Goal: Information Seeking & Learning: Learn about a topic

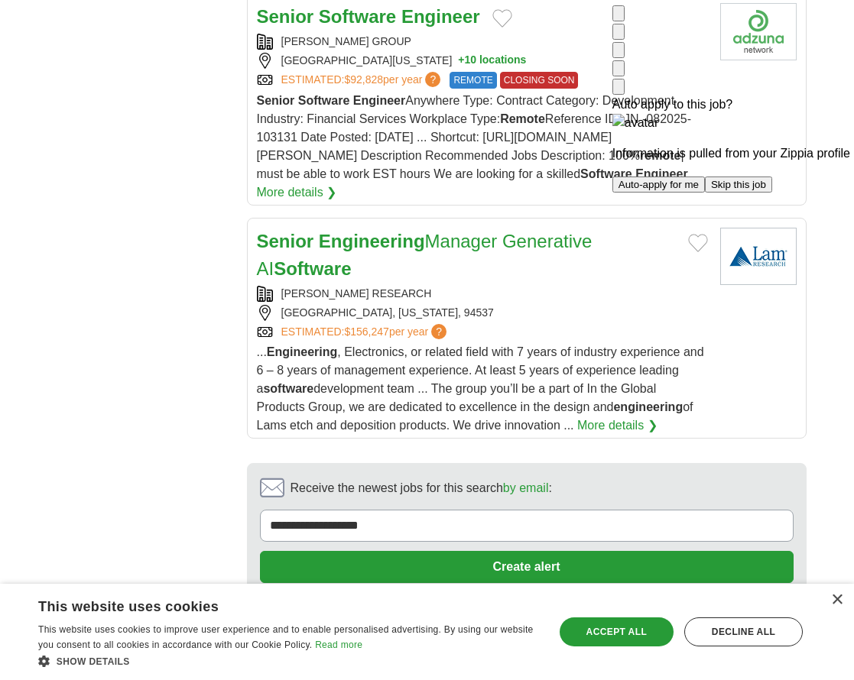
scroll to position [2265, 0]
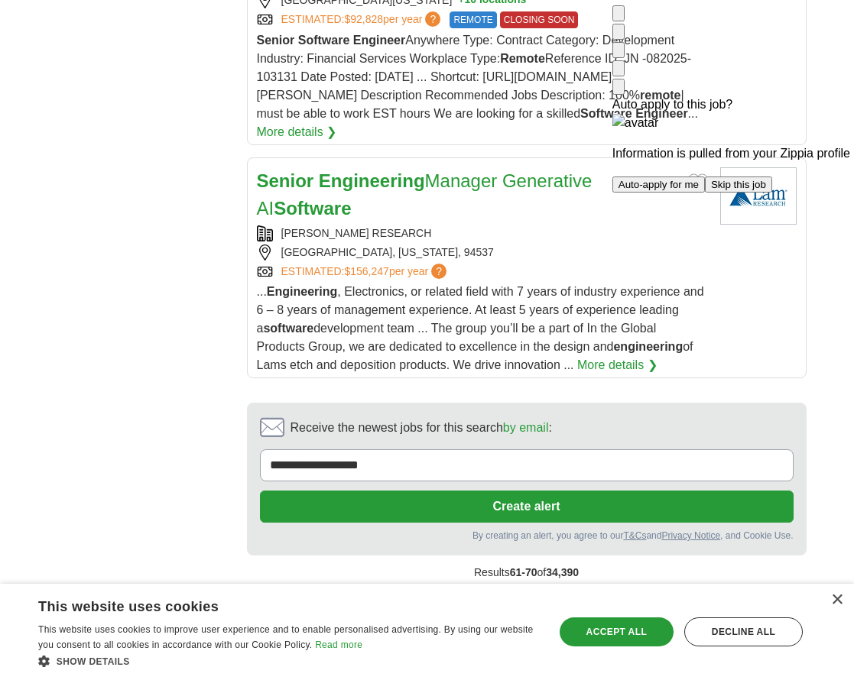
click at [629, 590] on link "8" at bounding box center [624, 606] width 27 height 32
click at [618, 17] on img at bounding box center [618, 17] width 0 height 0
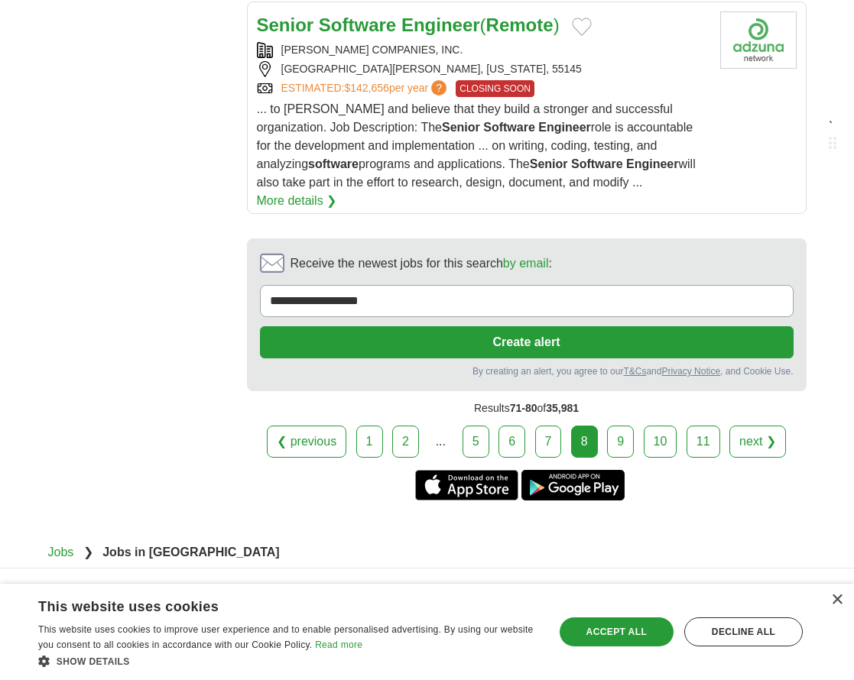
scroll to position [2434, 0]
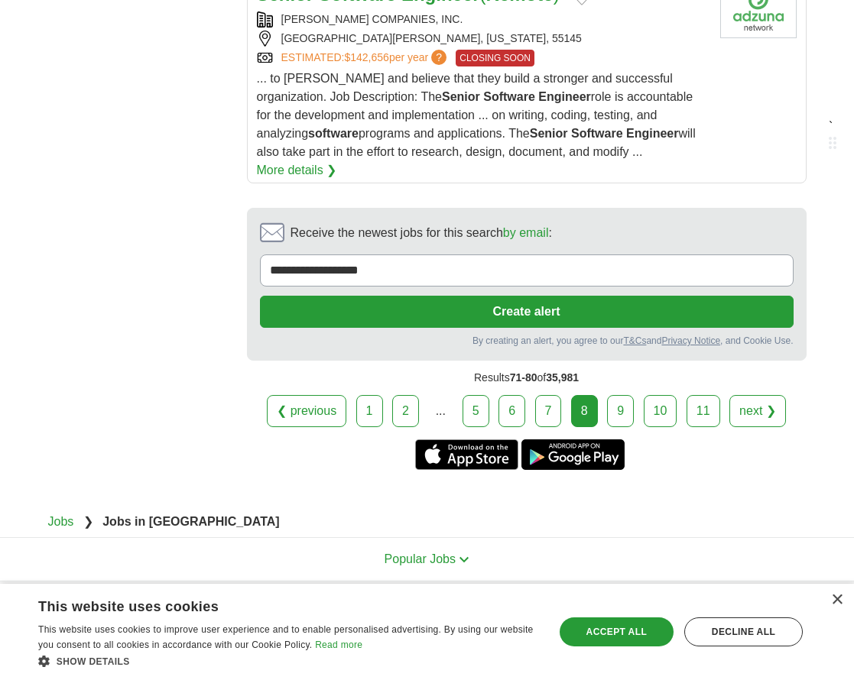
click at [620, 395] on link "9" at bounding box center [620, 411] width 27 height 32
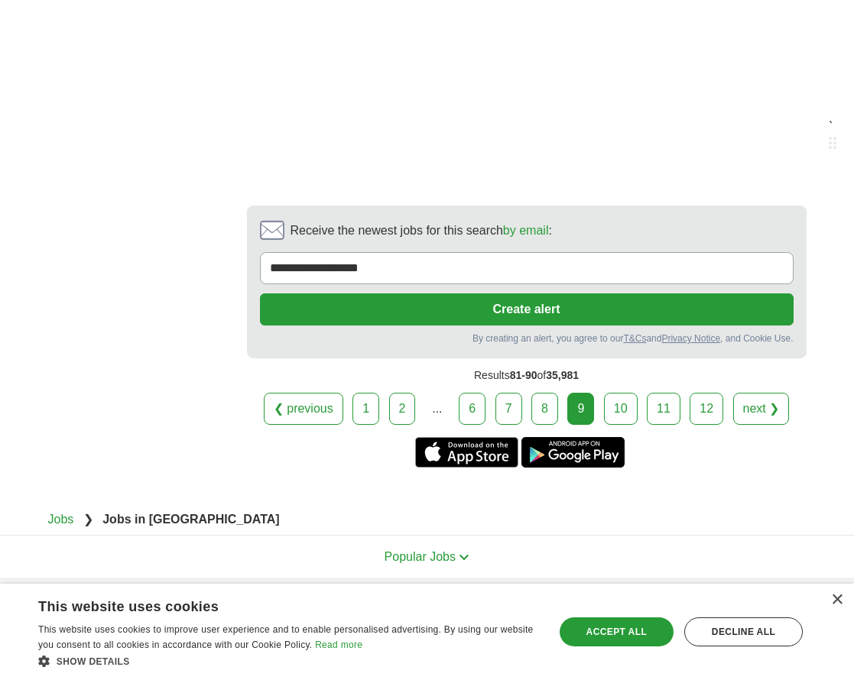
scroll to position [2725, 0]
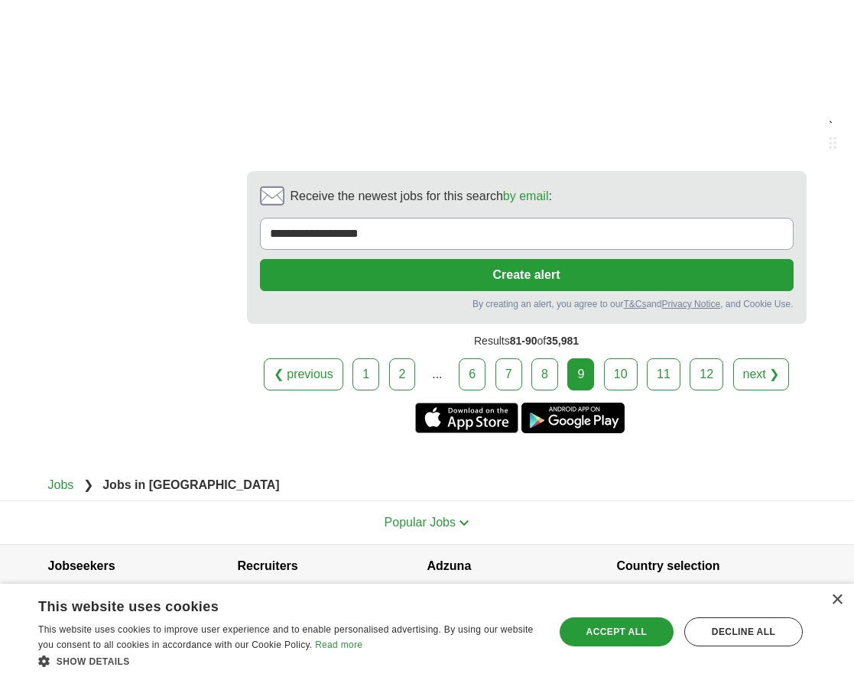
click at [621, 361] on link "10" at bounding box center [621, 374] width 34 height 32
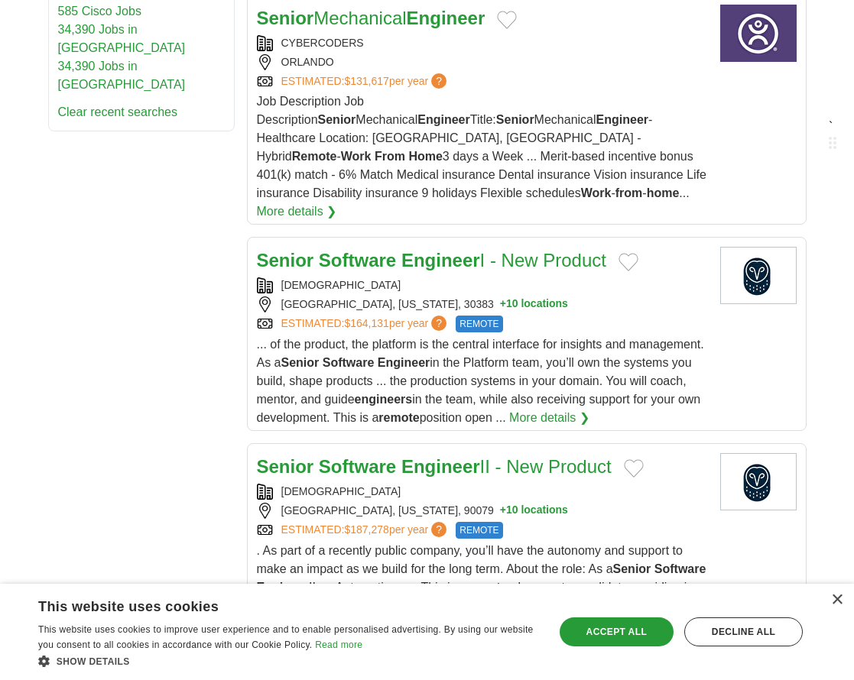
scroll to position [1223, 0]
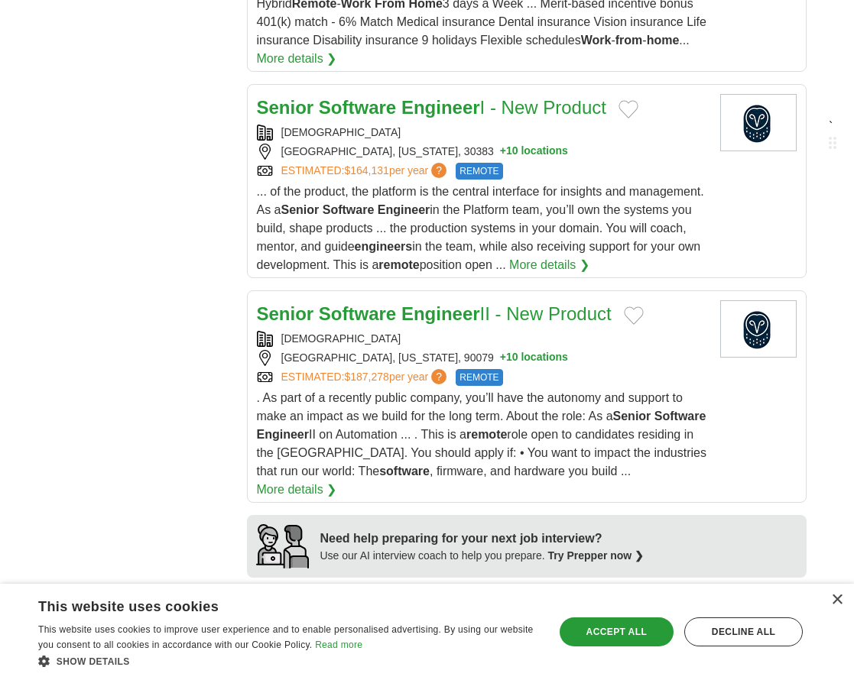
click at [822, 403] on body "ognkarag1@gmail.com MyAdzuna Alerts Favorites Resumes ApplyIQ Preferences Poste…" at bounding box center [427, 411] width 854 height 3269
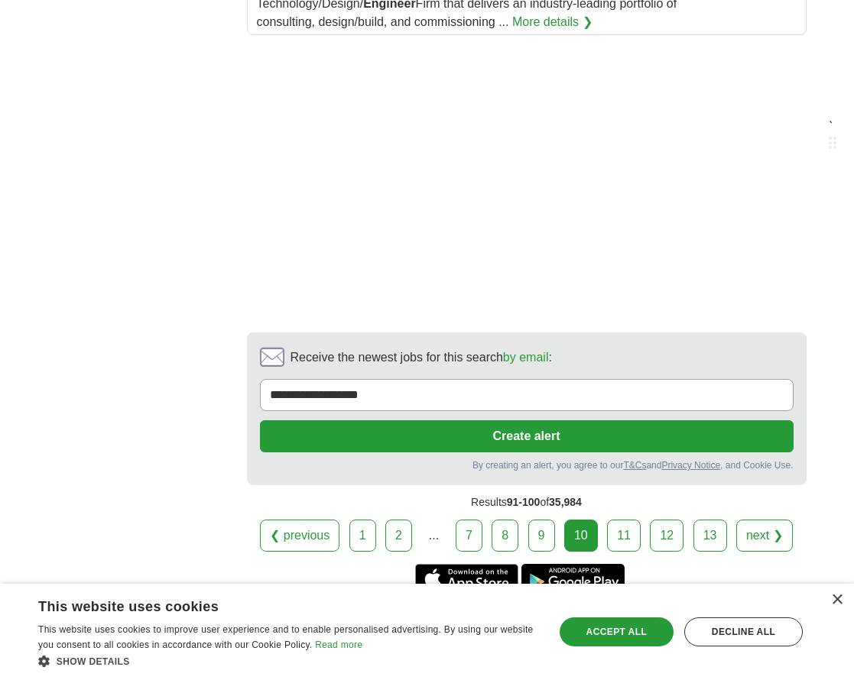
scroll to position [2751, 0]
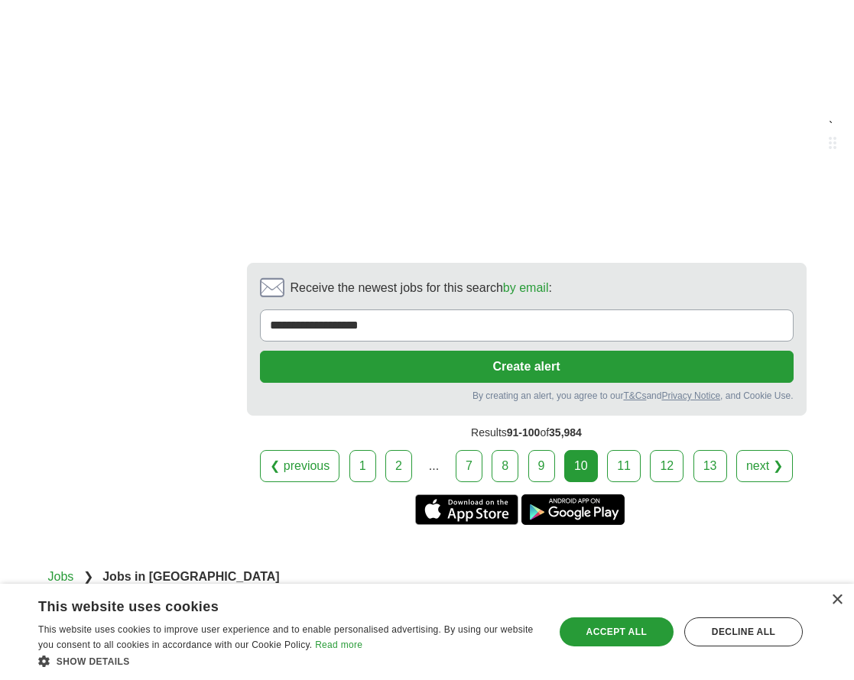
click at [625, 450] on link "11" at bounding box center [624, 466] width 34 height 32
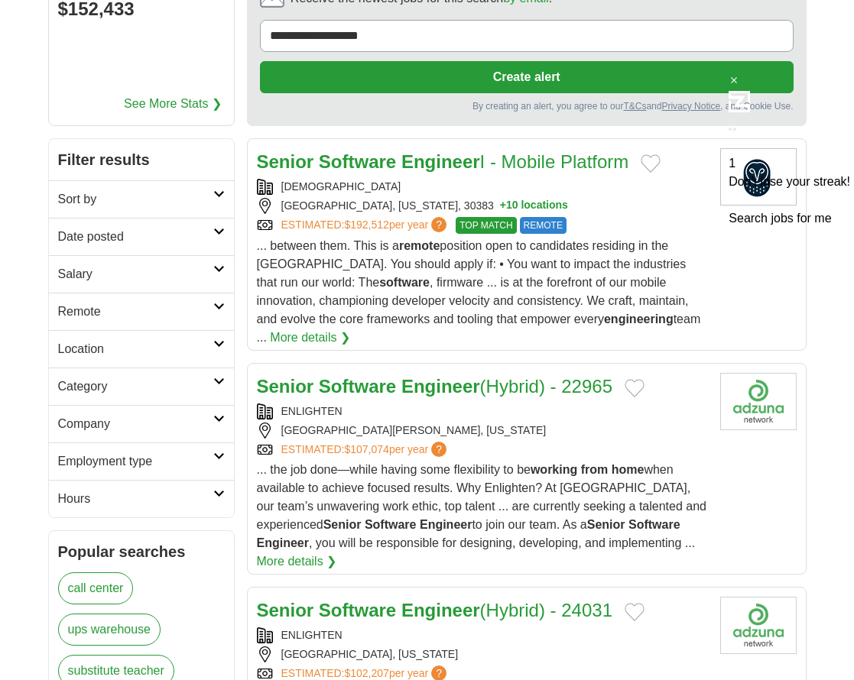
scroll to position [306, 0]
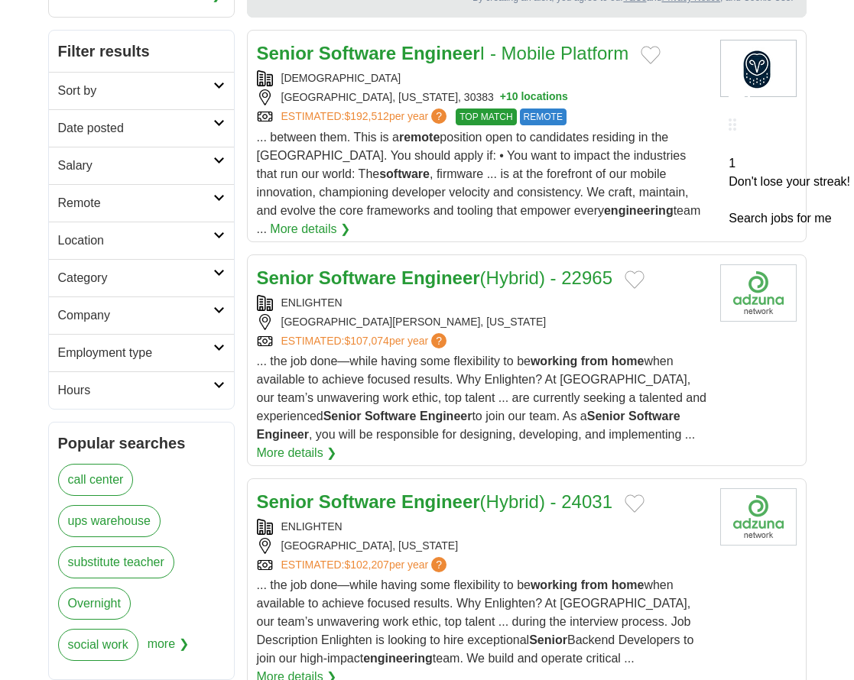
click at [728, 138] on icon at bounding box center [733, 143] width 11 height 11
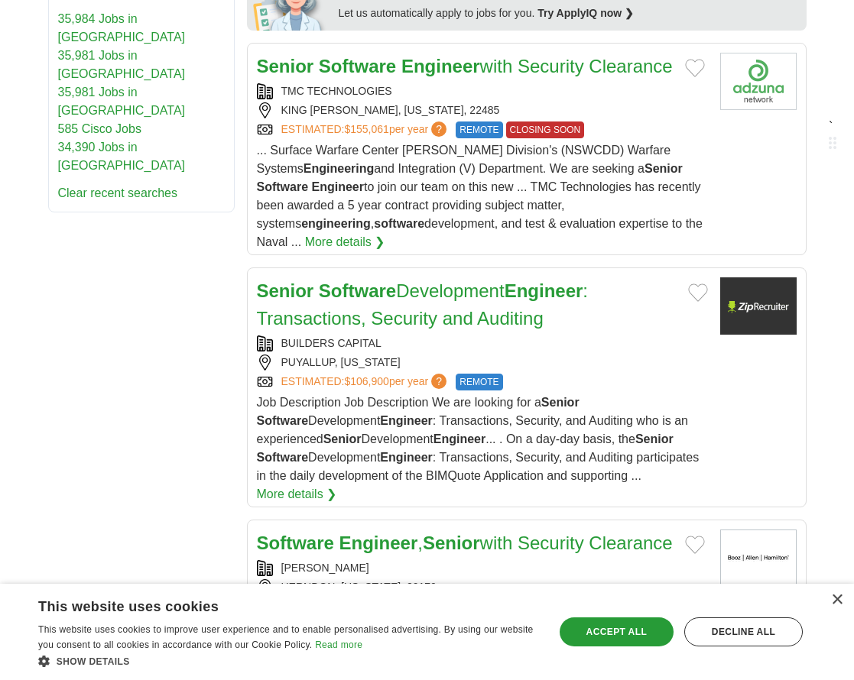
scroll to position [1034, 0]
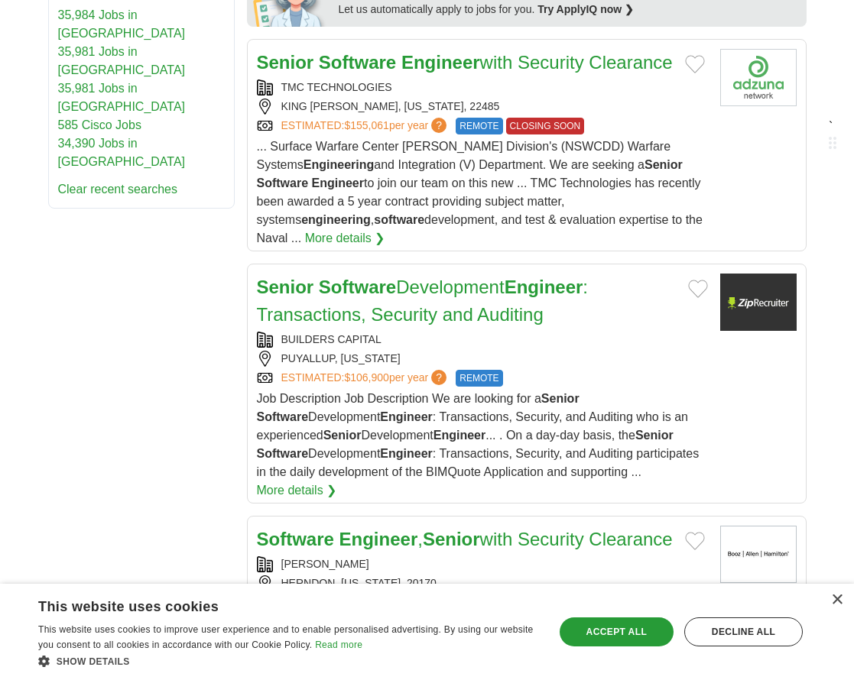
click at [835, 361] on body "[EMAIL_ADDRESS][DOMAIN_NAME] [GEOGRAPHIC_DATA] Alerts Favorites Resumes ApplyIQ…" at bounding box center [427, 571] width 854 height 3211
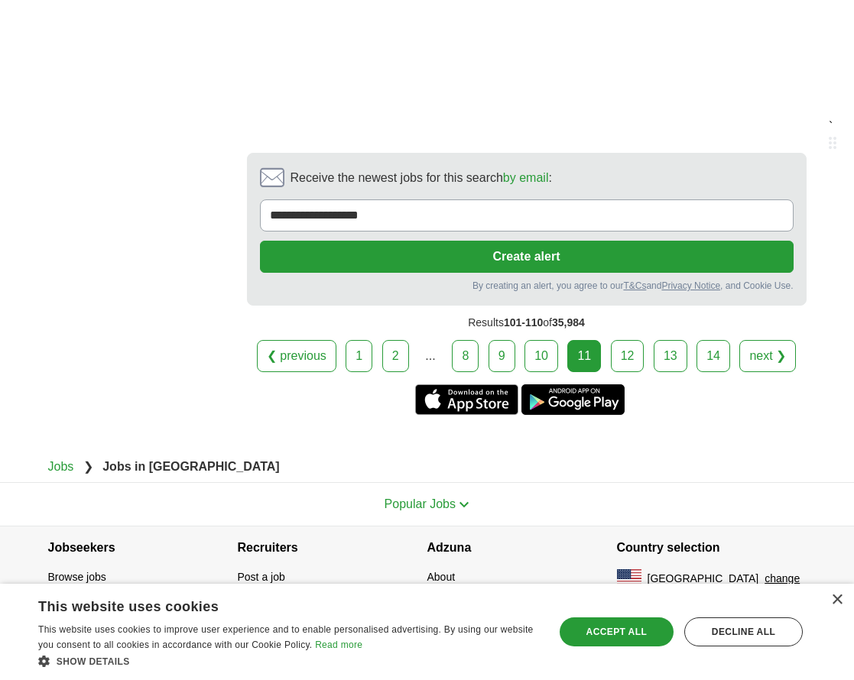
scroll to position [2913, 0]
click at [624, 357] on link "12" at bounding box center [628, 356] width 34 height 32
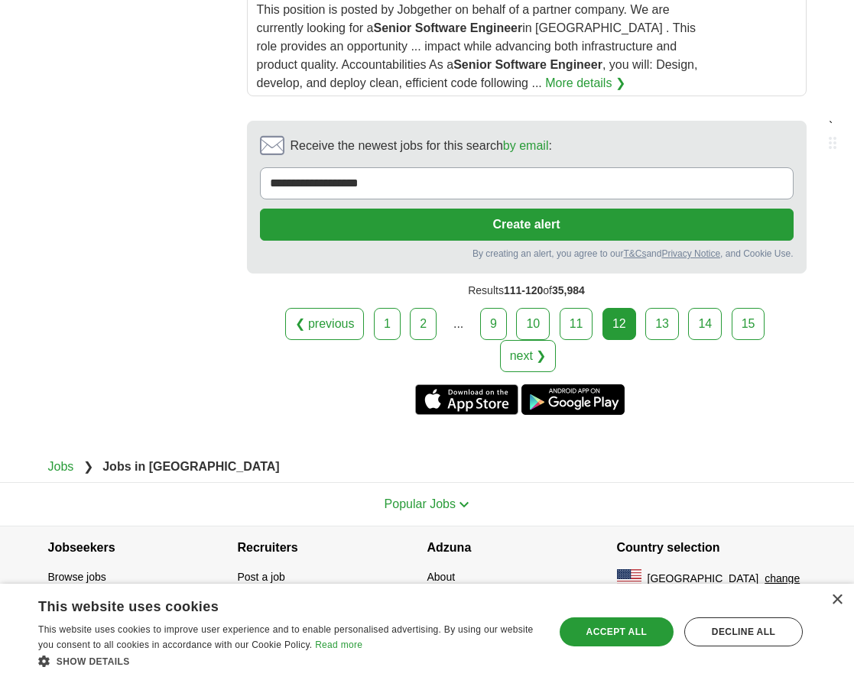
scroll to position [2598, 0]
click at [645, 340] on link "13" at bounding box center [662, 324] width 34 height 32
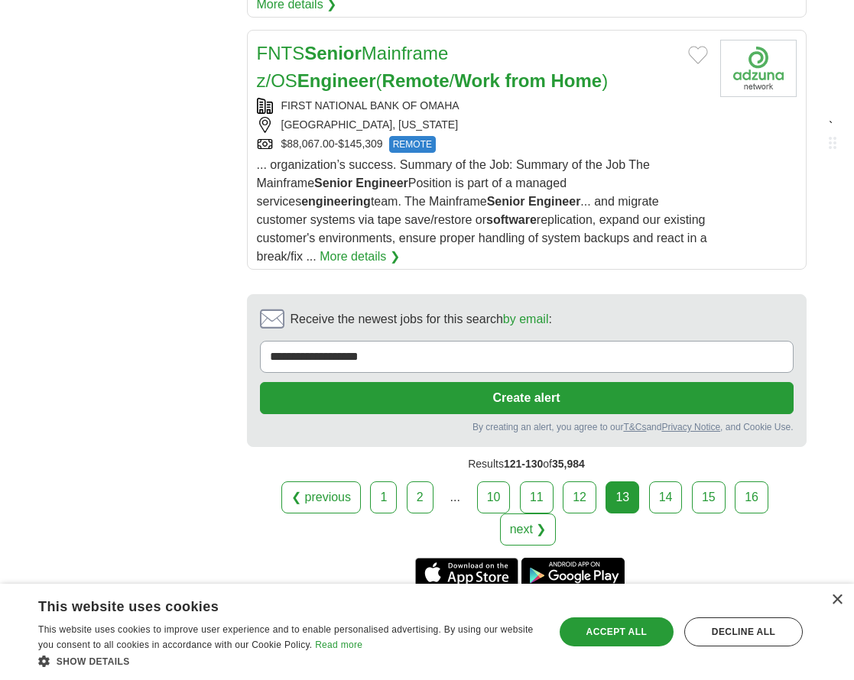
scroll to position [2504, 0]
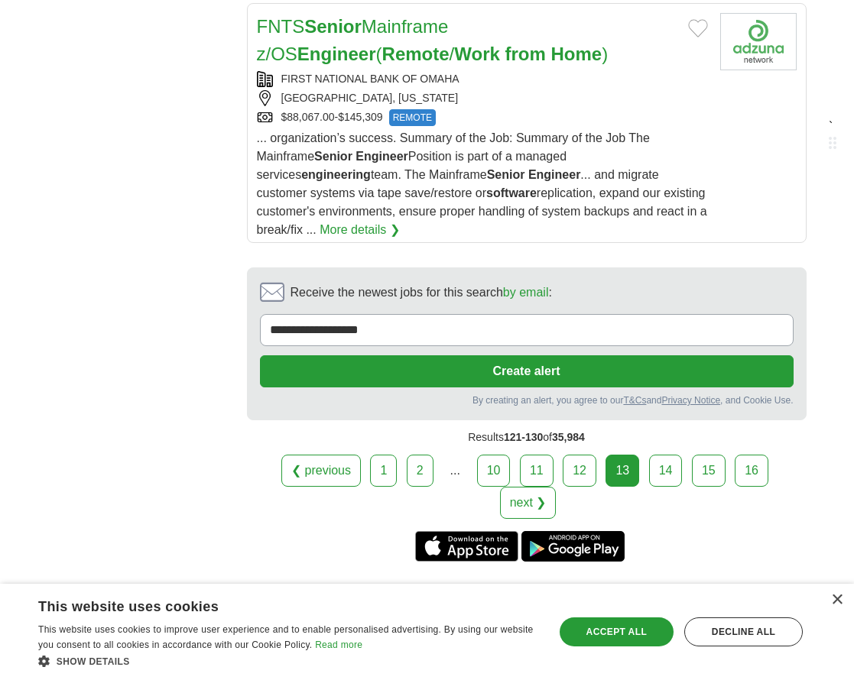
click at [666, 455] on link "14" at bounding box center [666, 471] width 34 height 32
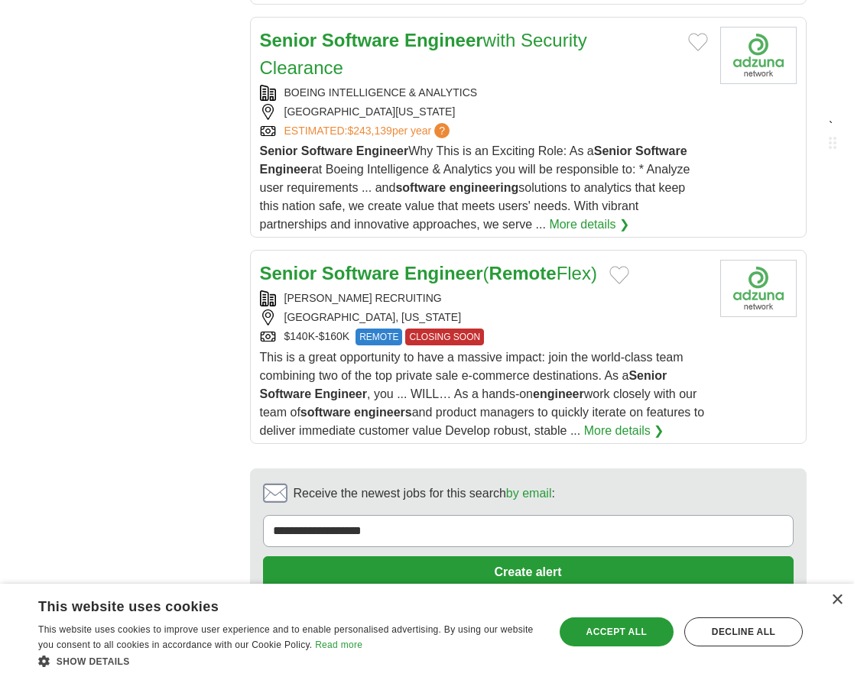
scroll to position [2446, 0]
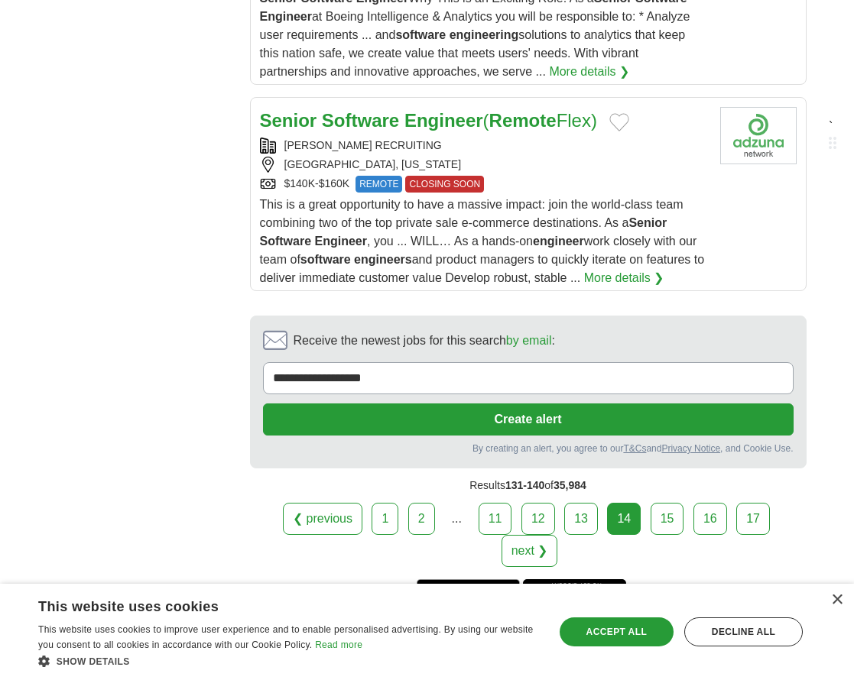
click at [668, 503] on link "15" at bounding box center [667, 519] width 34 height 32
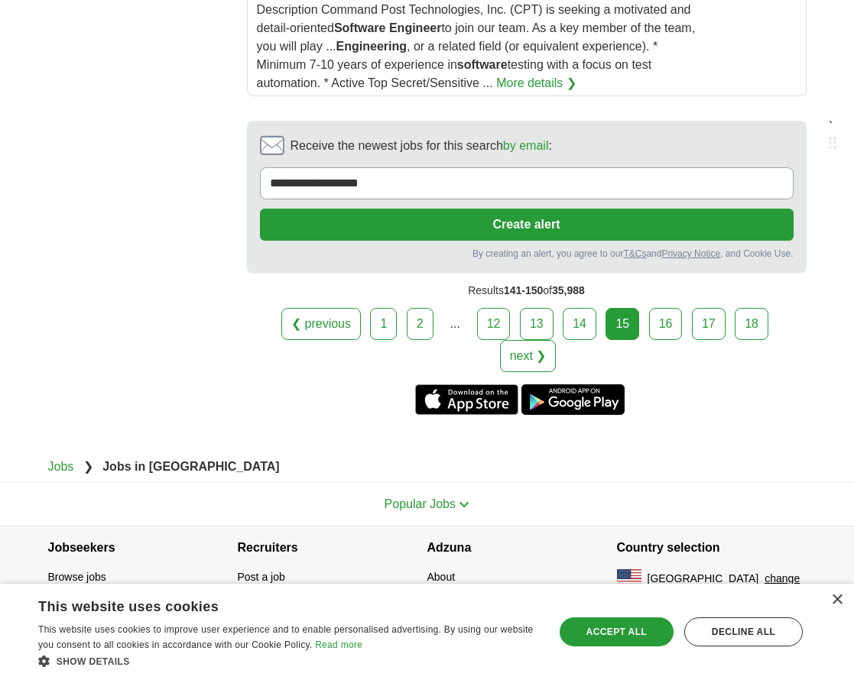
scroll to position [2598, 0]
click at [665, 340] on link "16" at bounding box center [666, 324] width 34 height 32
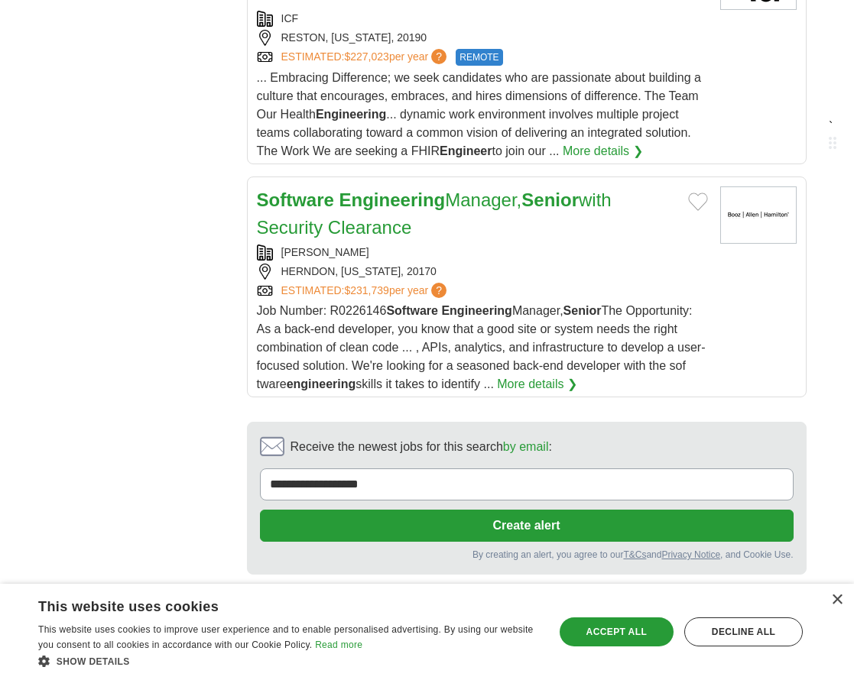
scroll to position [2446, 0]
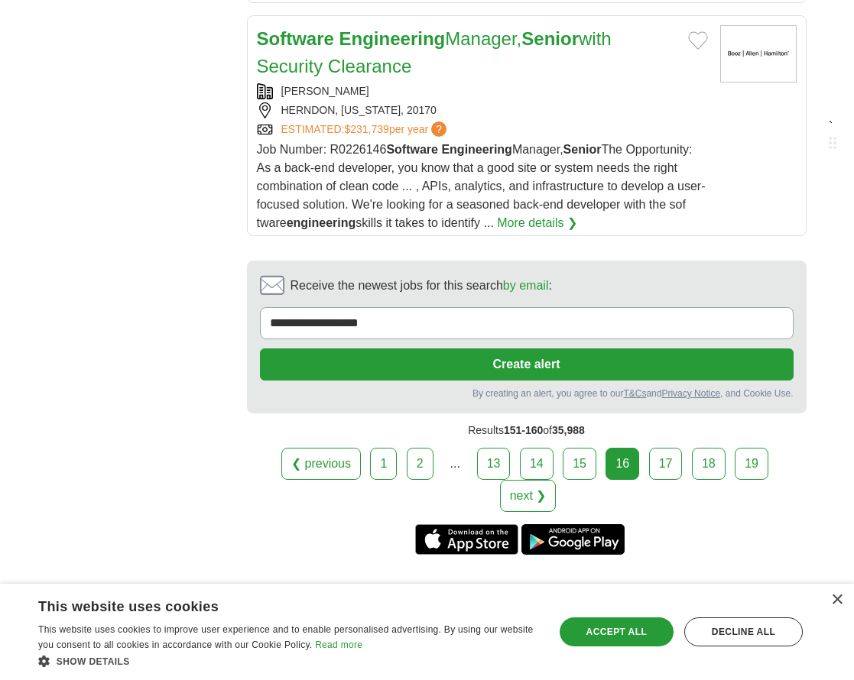
click at [649, 468] on link "17" at bounding box center [666, 464] width 34 height 32
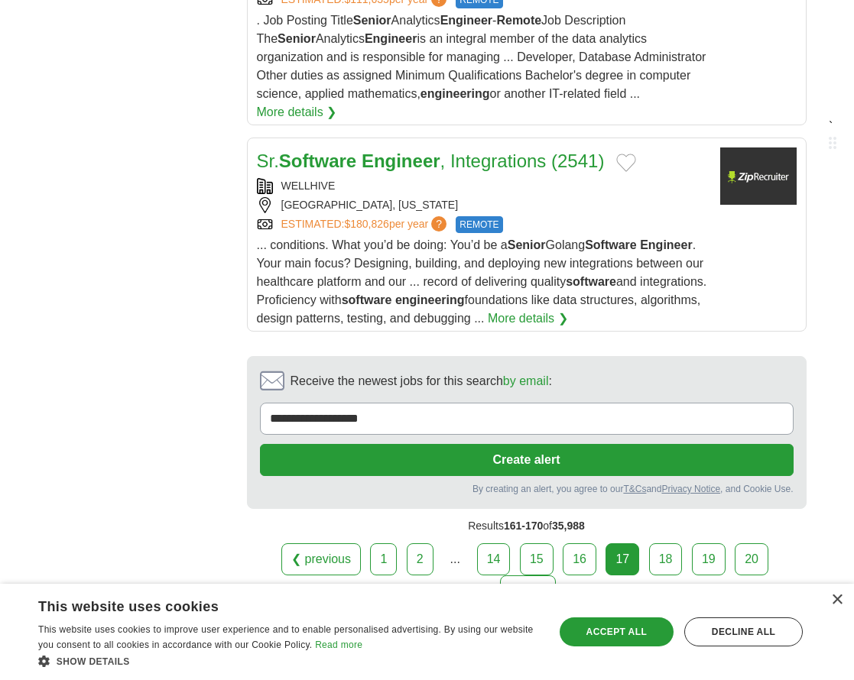
scroll to position [2446, 0]
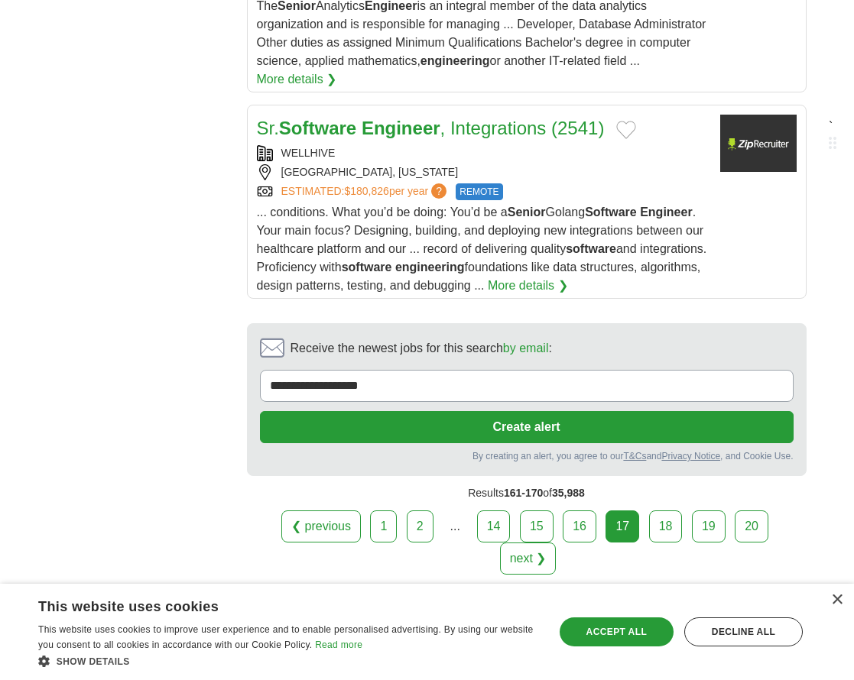
click at [650, 511] on link "18" at bounding box center [666, 527] width 34 height 32
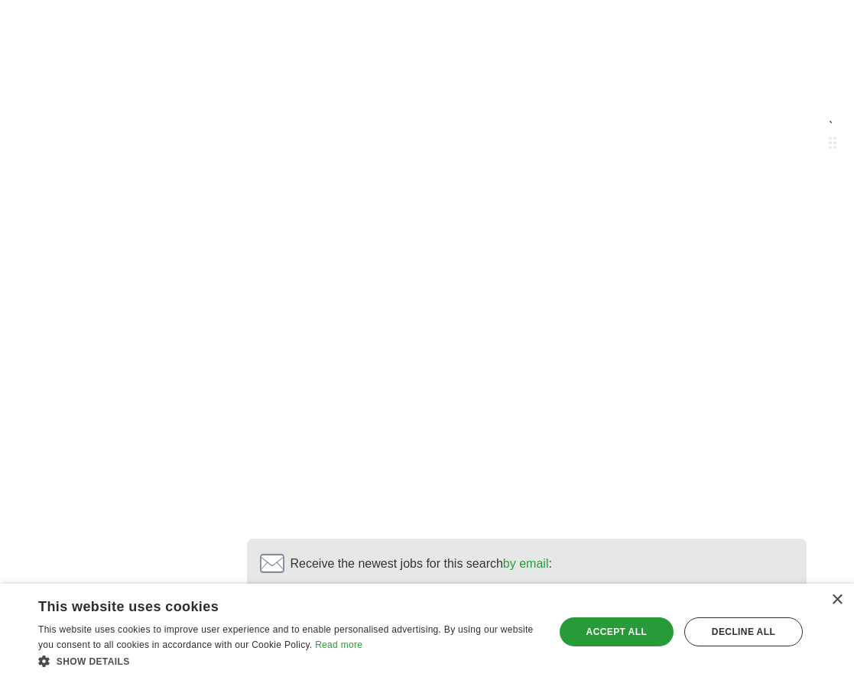
scroll to position [3464, 0]
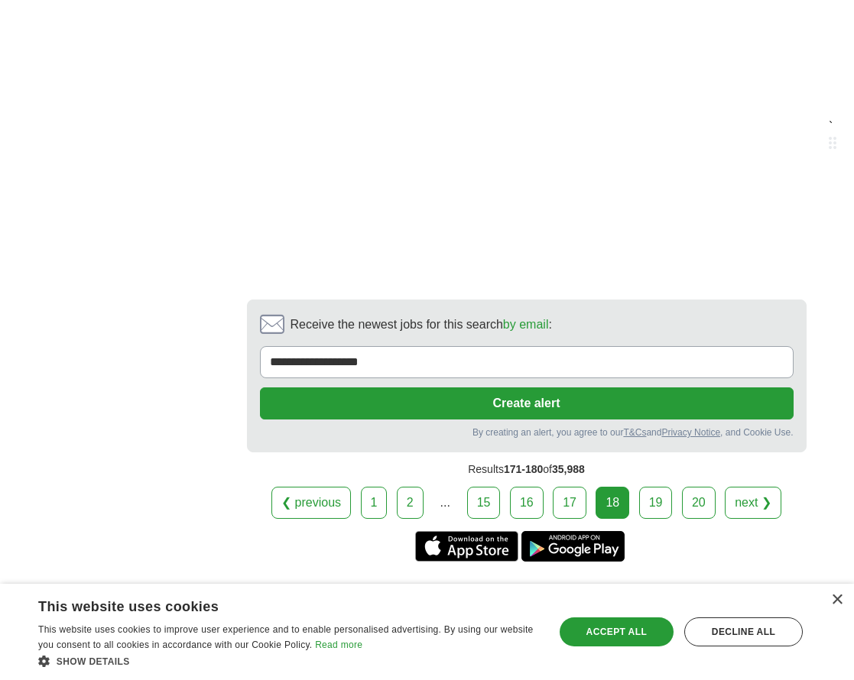
click at [658, 487] on link "19" at bounding box center [656, 503] width 34 height 32
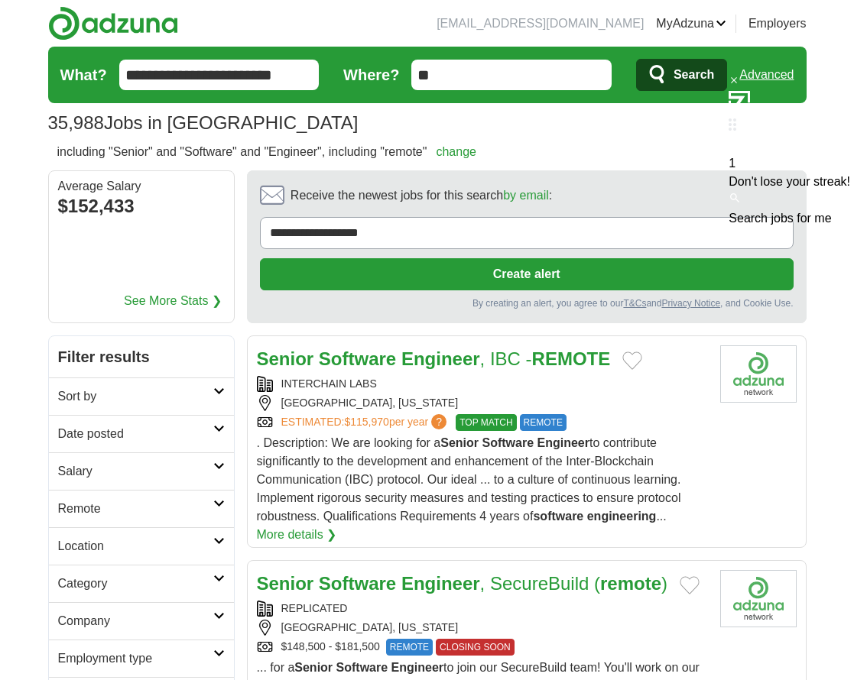
click at [728, 138] on icon at bounding box center [733, 143] width 11 height 11
click at [584, 135] on div "35,988 Jobs in [GEOGRAPHIC_DATA] Average Salary: $152,433" at bounding box center [427, 123] width 758 height 28
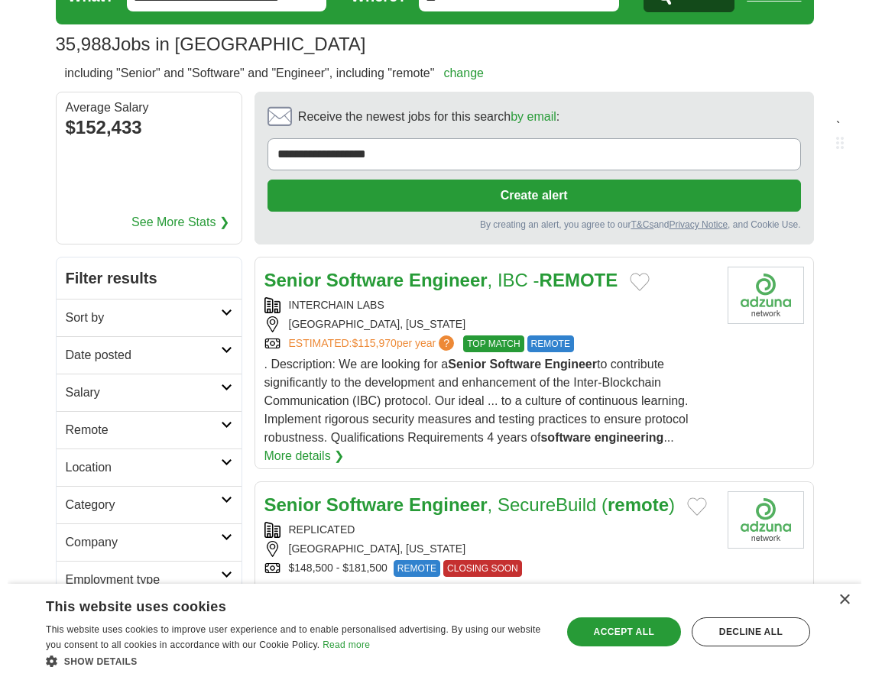
scroll to position [153, 0]
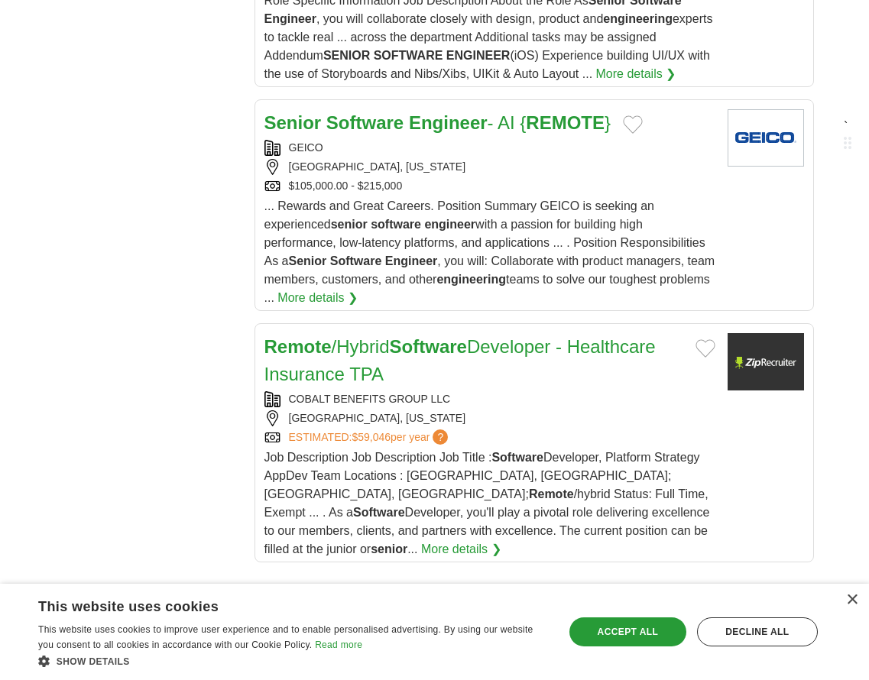
scroll to position [2446, 0]
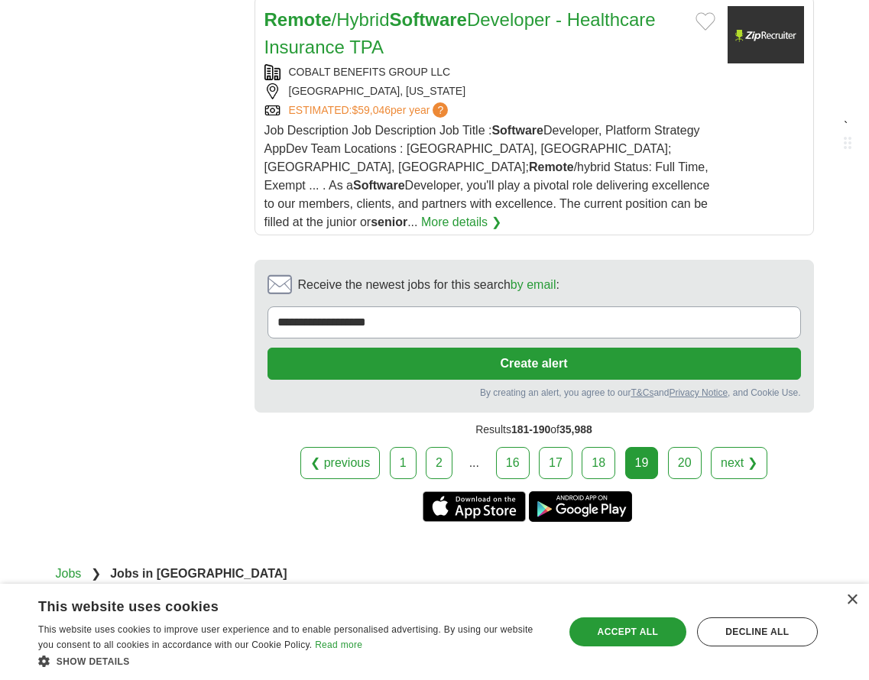
click at [679, 447] on link "20" at bounding box center [685, 463] width 34 height 32
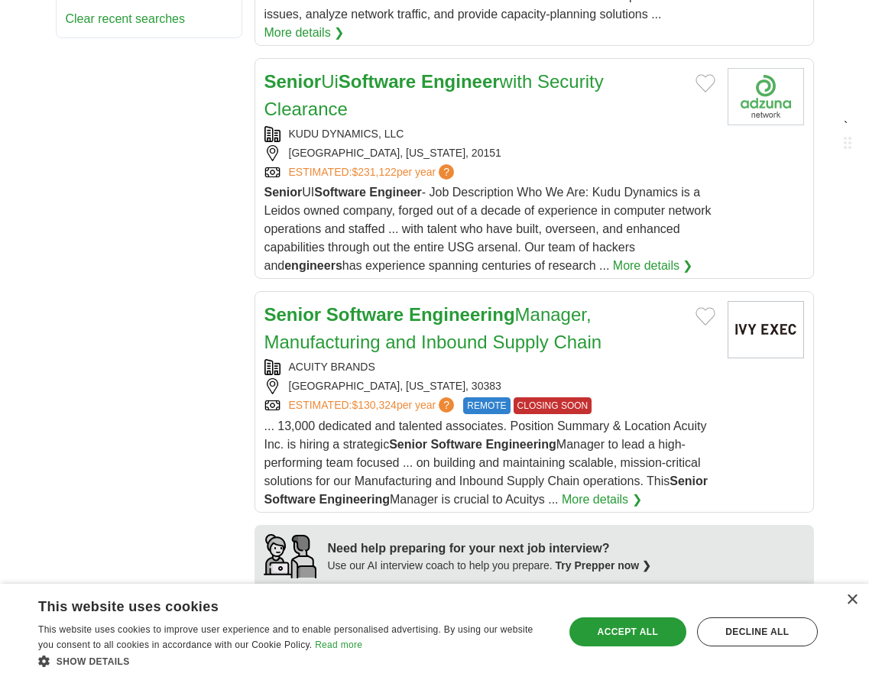
scroll to position [1376, 0]
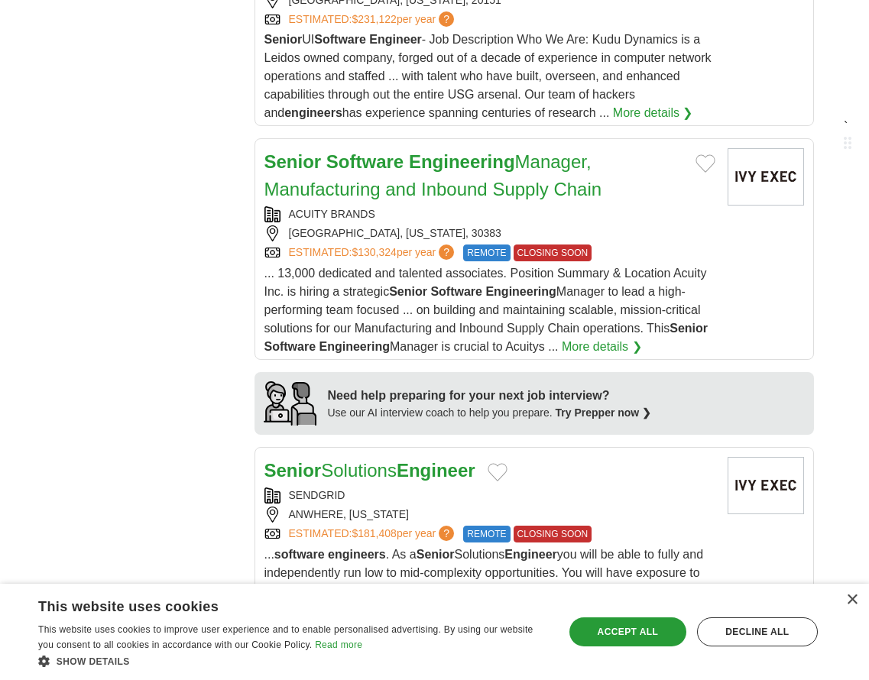
drag, startPoint x: 423, startPoint y: 170, endPoint x: 136, endPoint y: 305, distance: 317.6
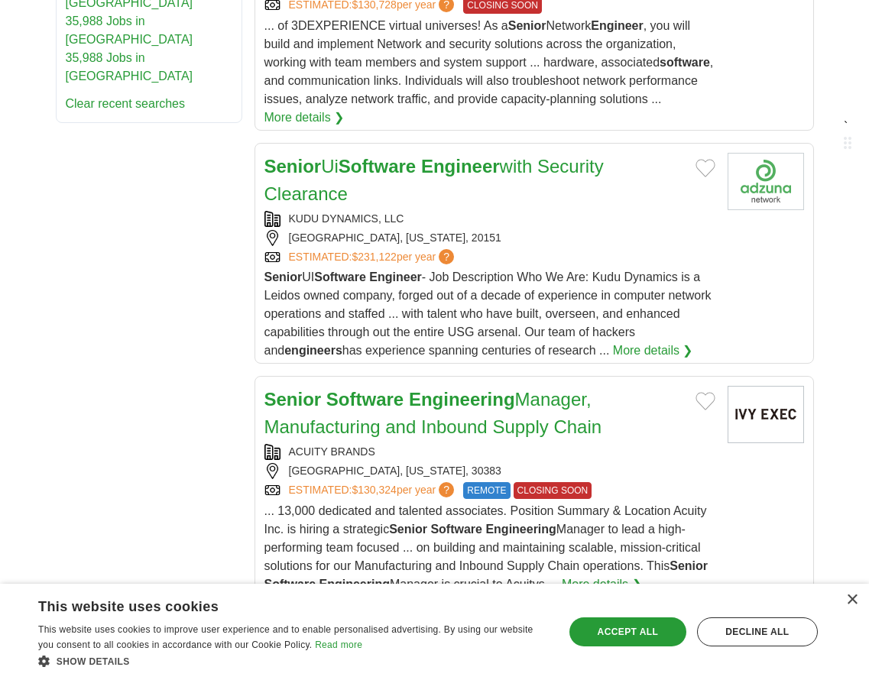
scroll to position [1123, 0]
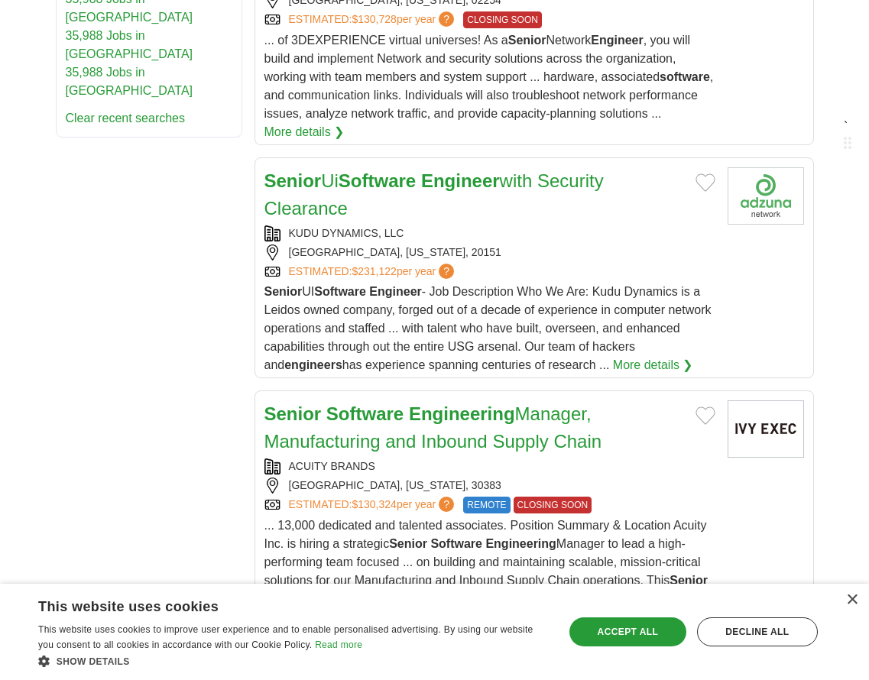
click at [844, 92] on icon at bounding box center [854, 101] width 21 height 21
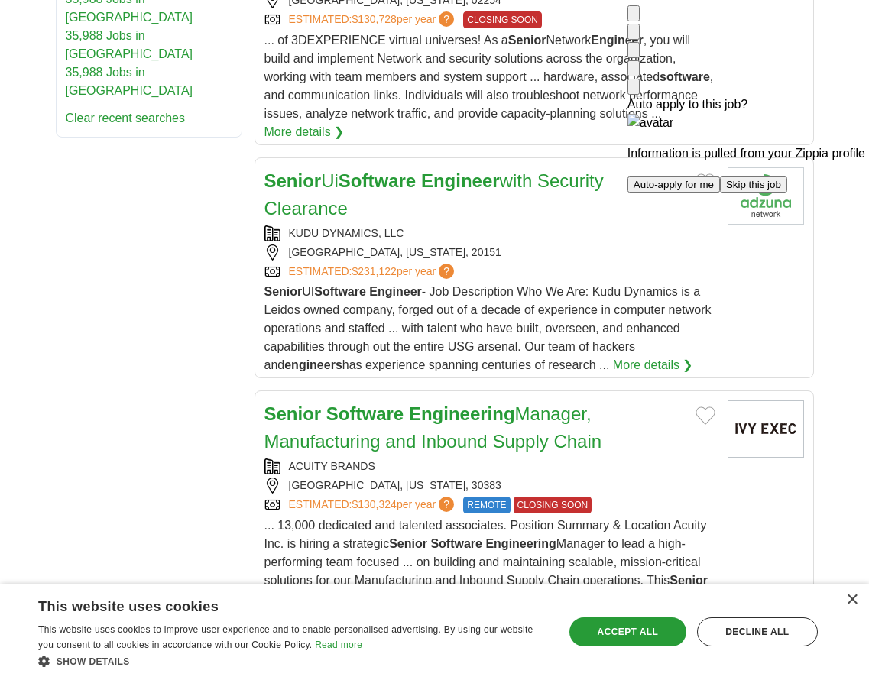
click at [634, 17] on img at bounding box center [634, 17] width 0 height 0
